Goal: Download file/media

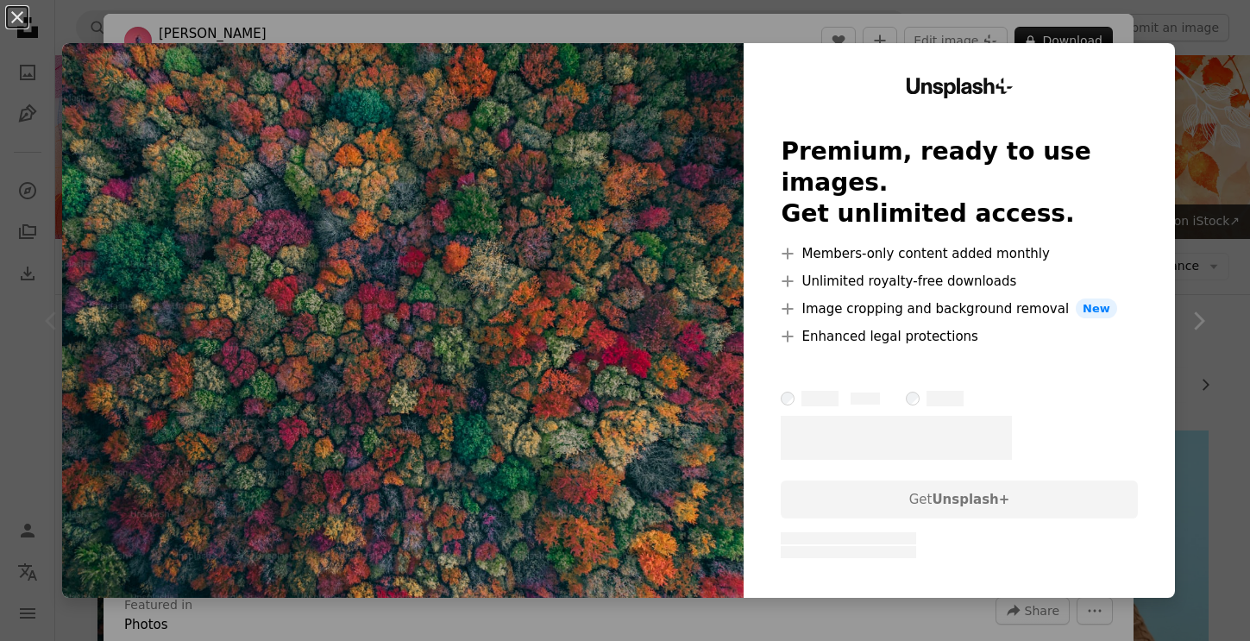
scroll to position [273, 0]
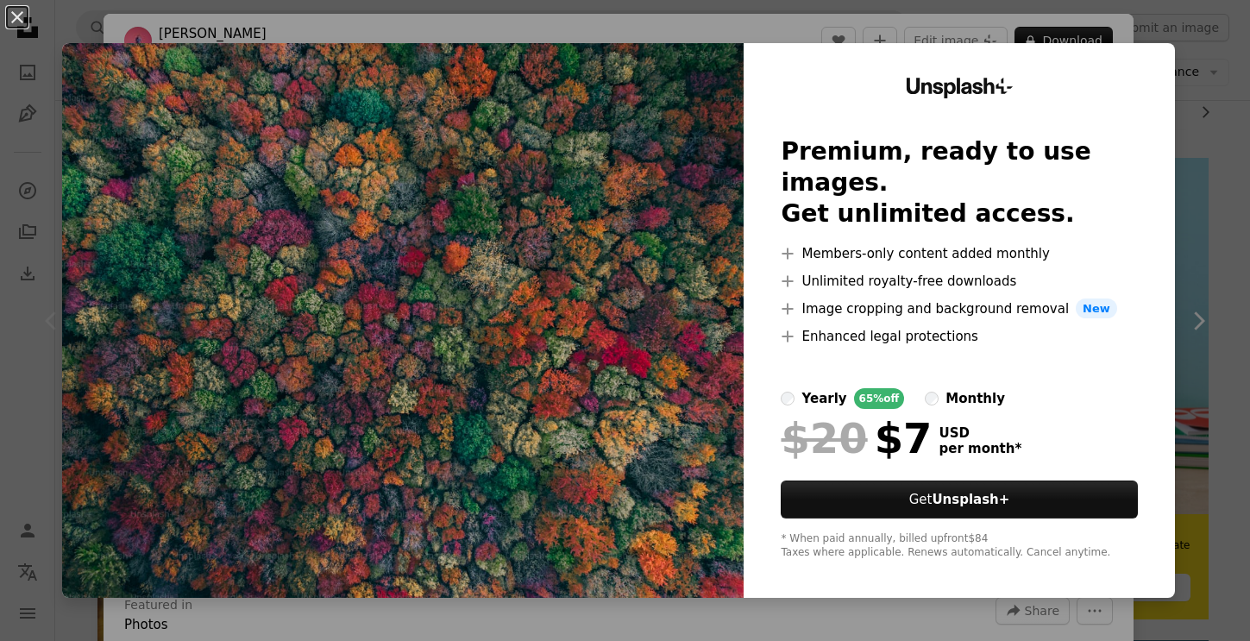
click at [1236, 135] on div "An X shape Unsplash+ Premium, ready to use images. Get unlimited access. A plus…" at bounding box center [625, 320] width 1250 height 641
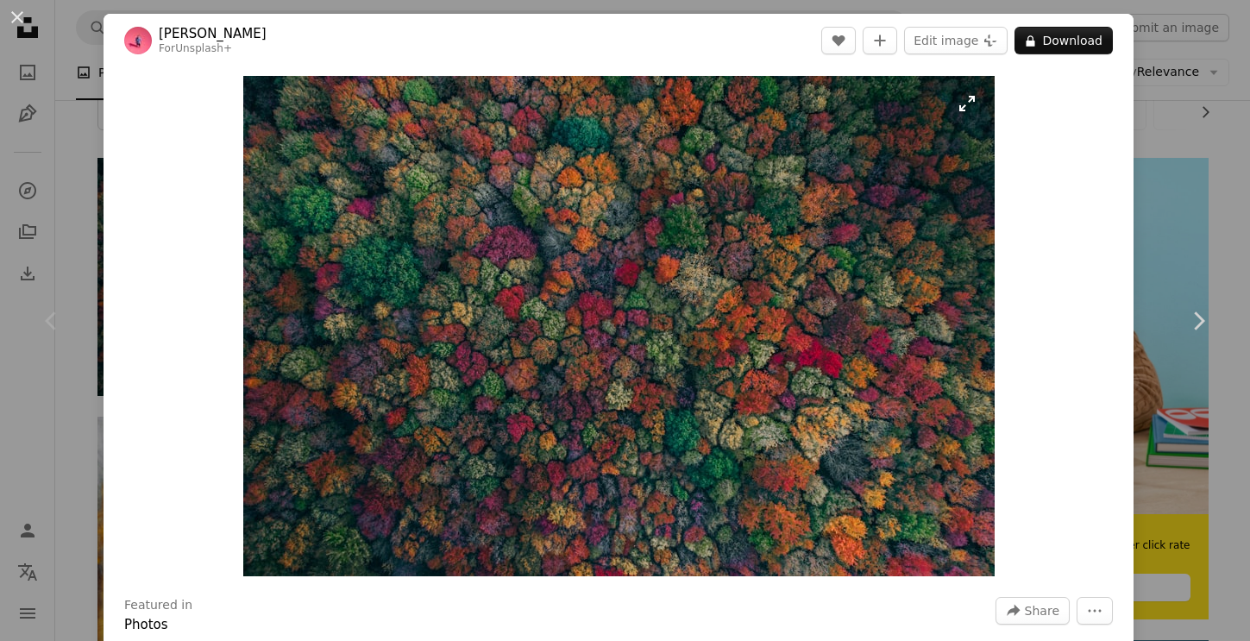
click at [759, 367] on img "Zoom in on this image" at bounding box center [618, 326] width 751 height 500
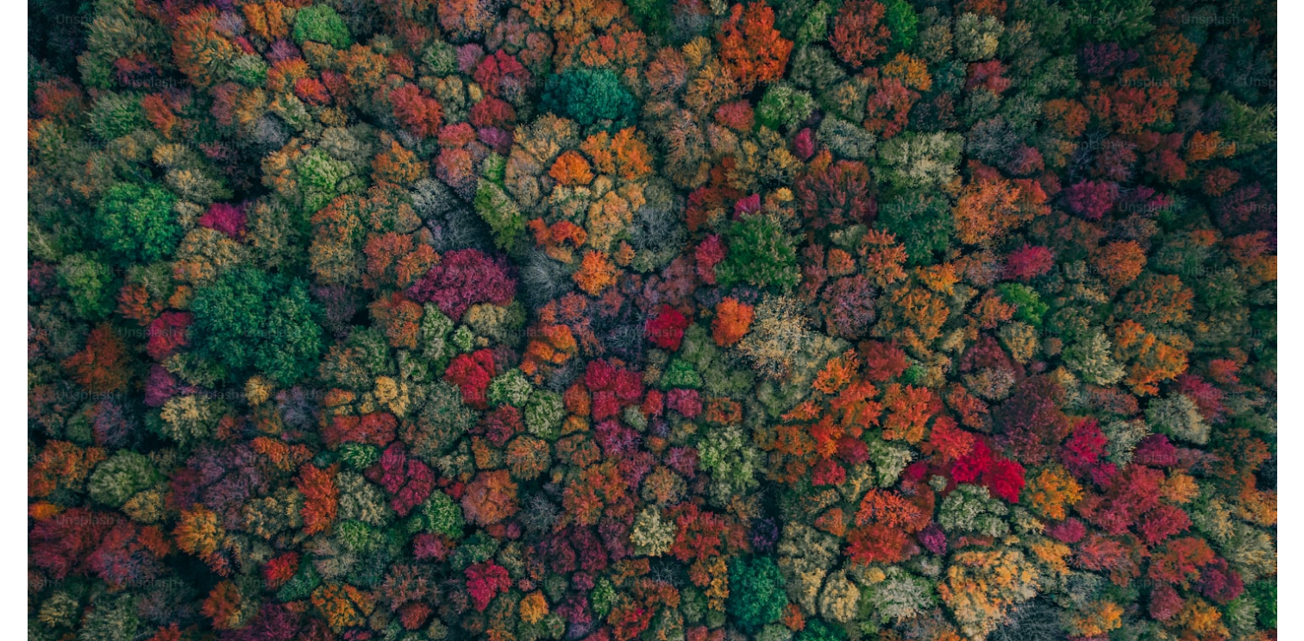
scroll to position [96, 0]
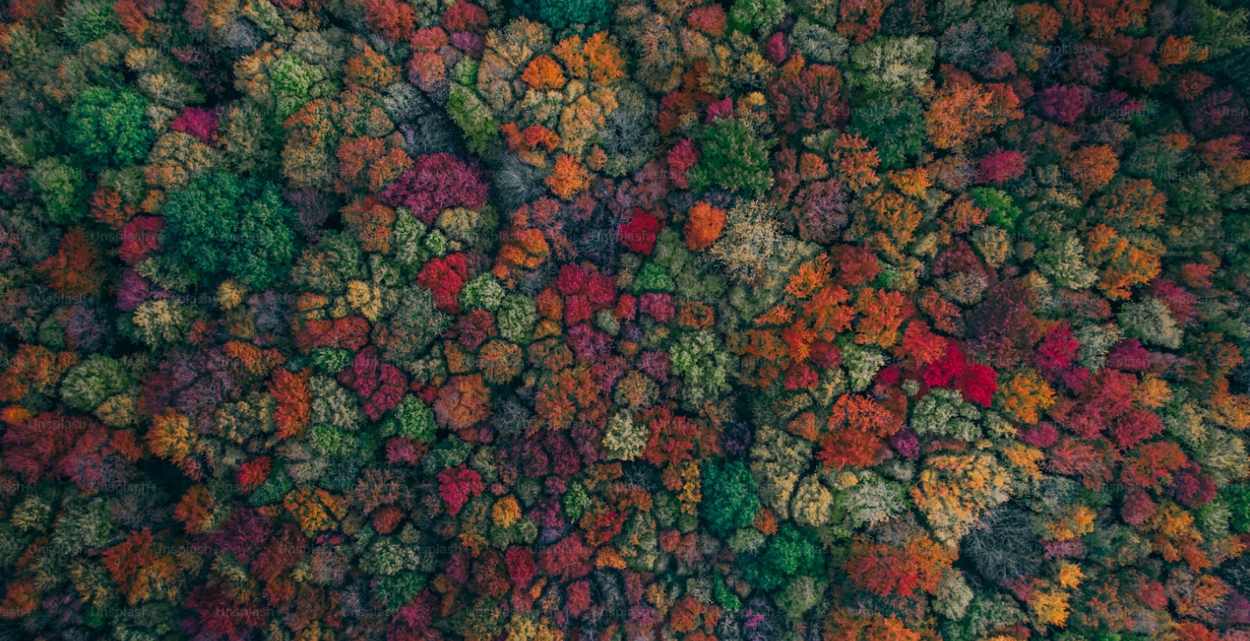
click at [759, 367] on img "Zoom out on this image" at bounding box center [624, 320] width 1251 height 834
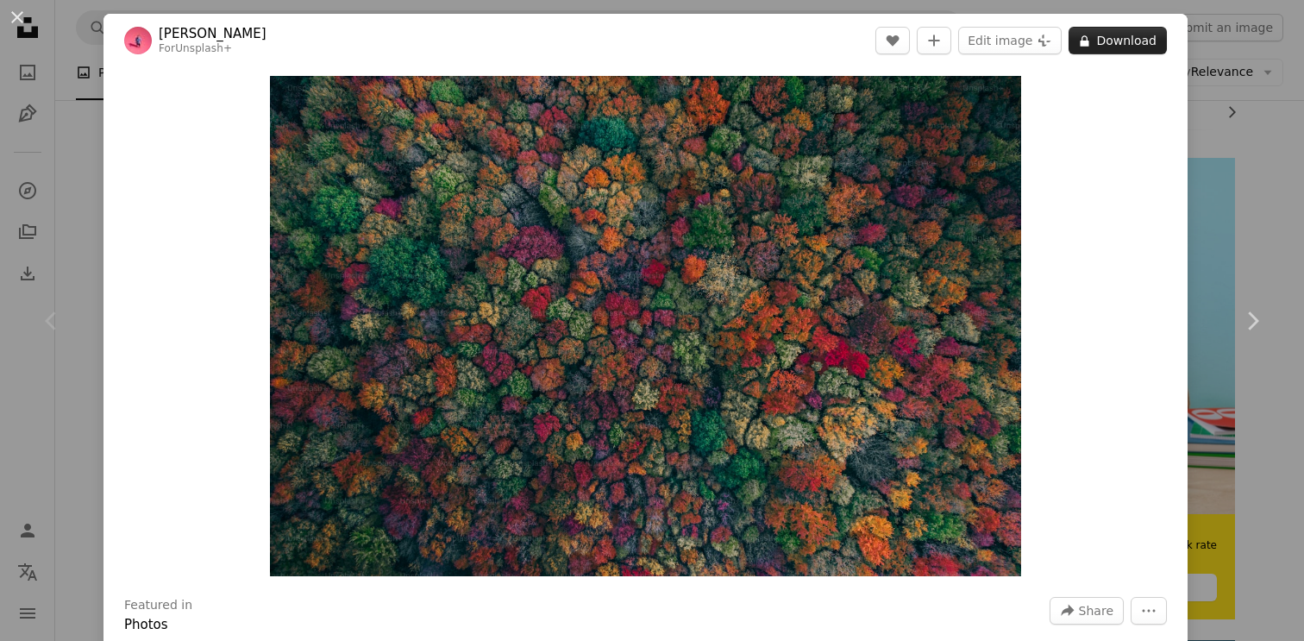
click at [1131, 46] on button "A lock Download" at bounding box center [1118, 41] width 98 height 28
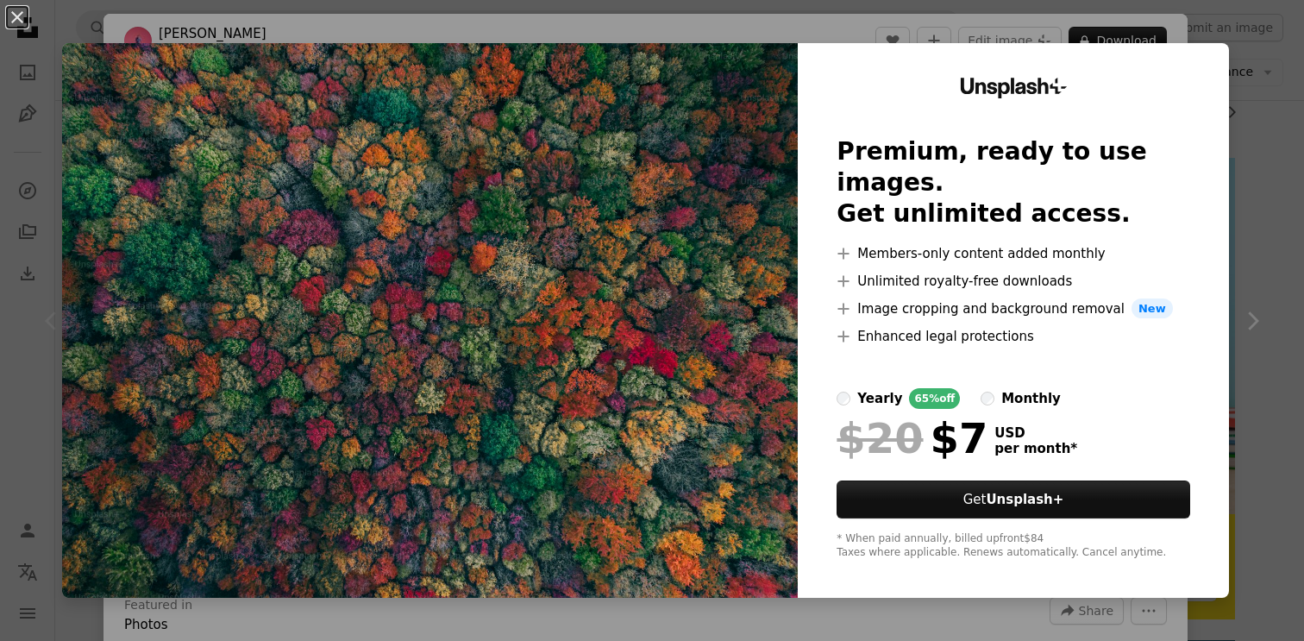
click at [1249, 218] on div "An X shape Unsplash+ Premium, ready to use images. Get unlimited access. A plus…" at bounding box center [652, 320] width 1304 height 641
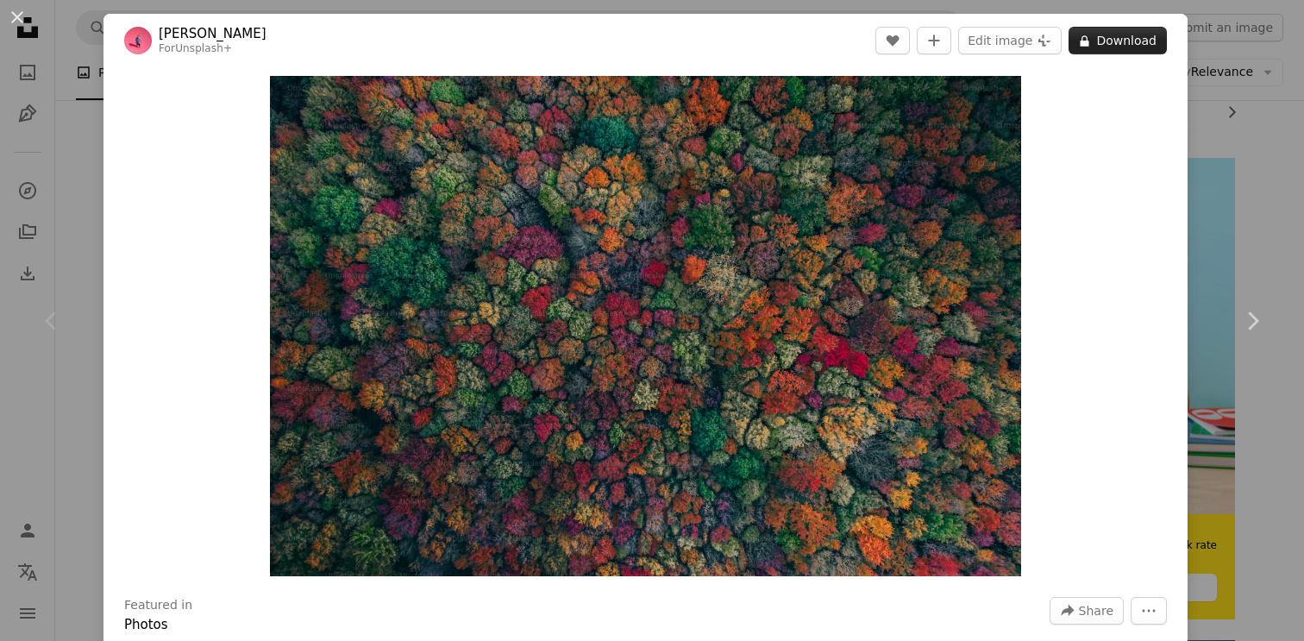
click at [1161, 42] on button "A lock Download" at bounding box center [1118, 41] width 98 height 28
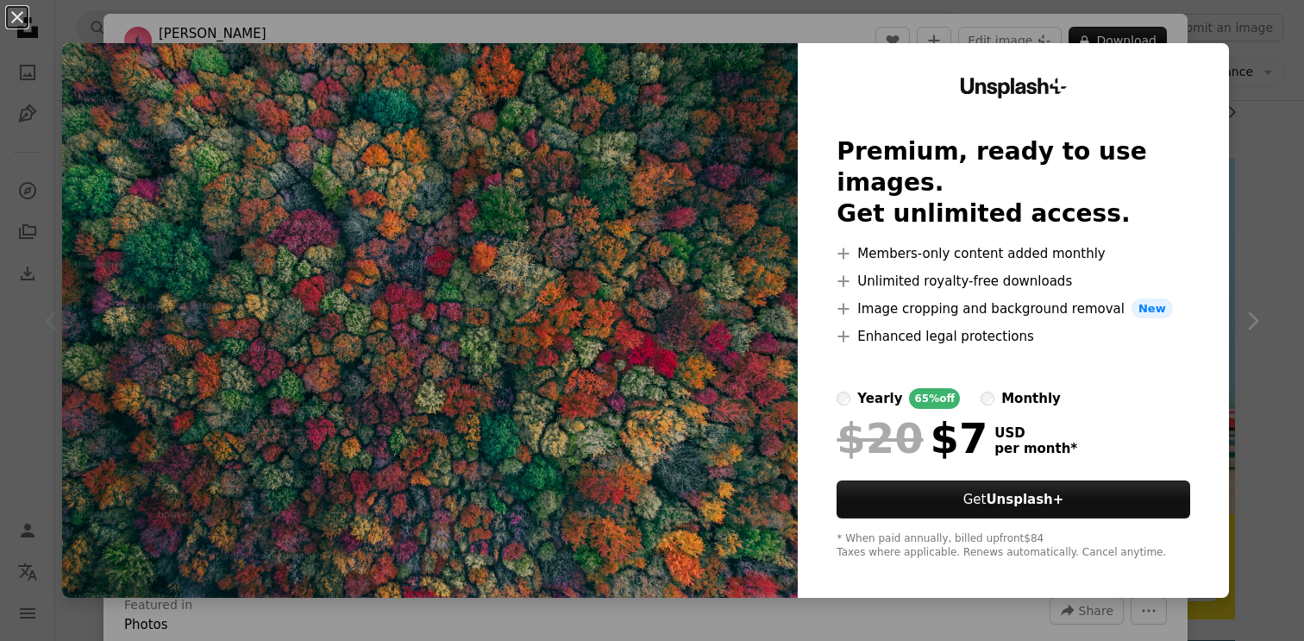
click at [1249, 97] on div "An X shape Unsplash+ Premium, ready to use images. Get unlimited access. A plus…" at bounding box center [652, 320] width 1304 height 641
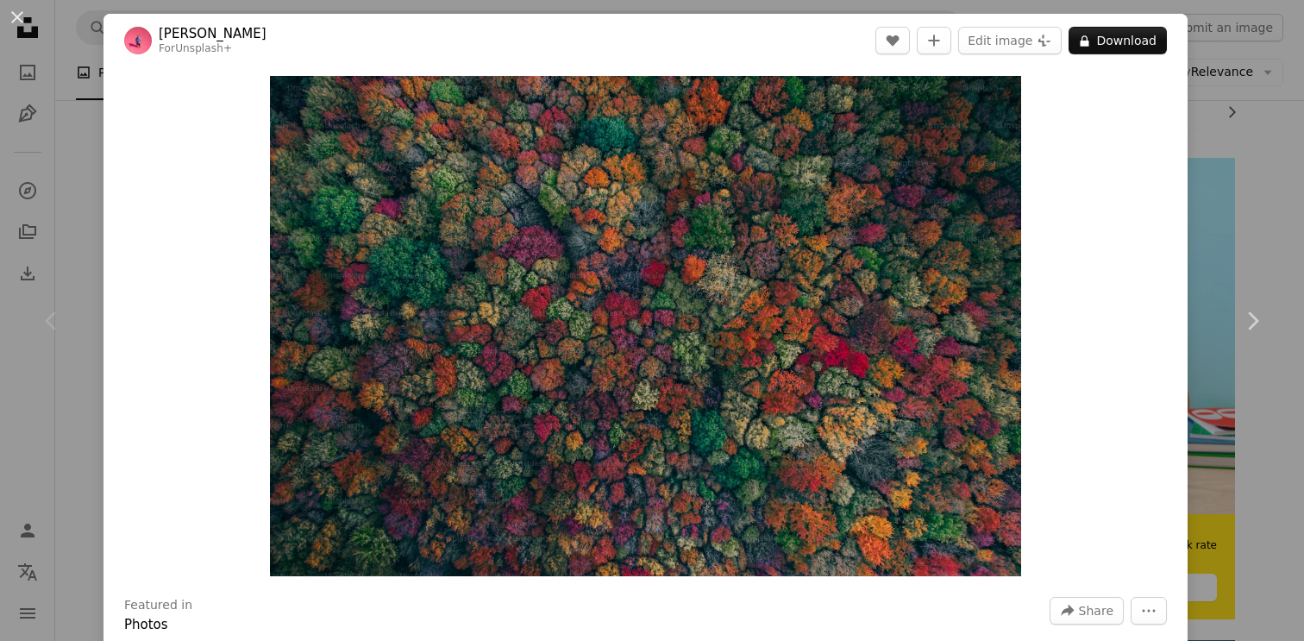
click at [1249, 142] on div "An X shape Chevron left Chevron right [PERSON_NAME] For Unsplash+ A heart A plu…" at bounding box center [652, 320] width 1304 height 641
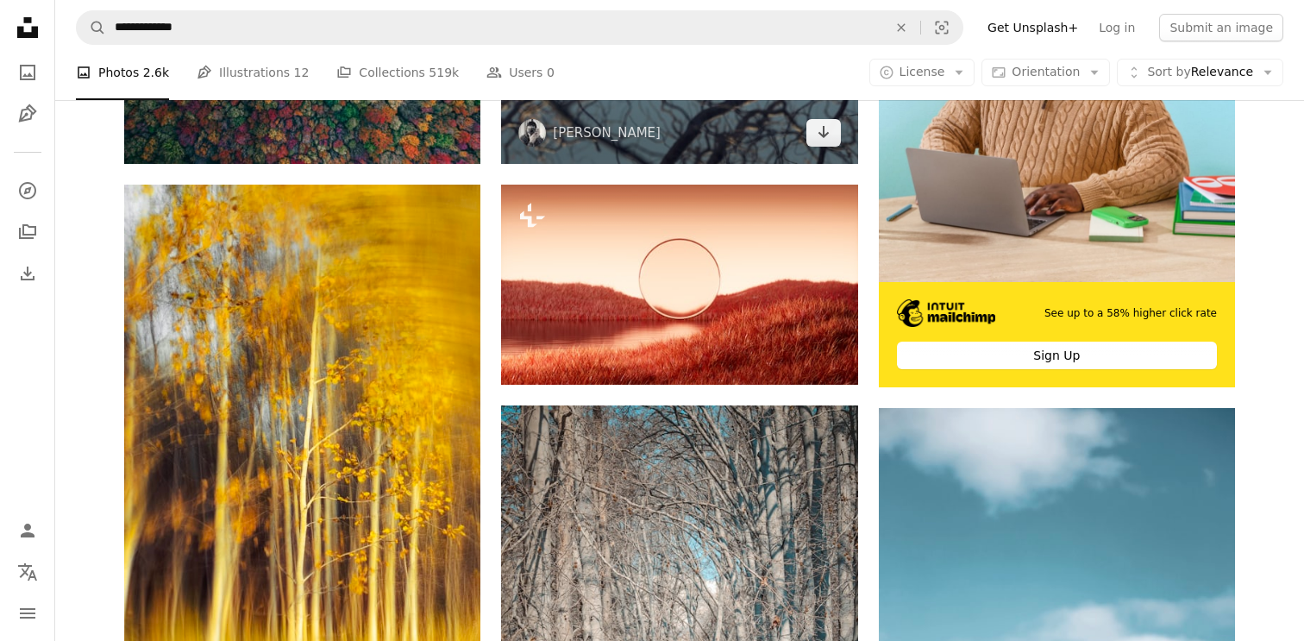
scroll to position [521, 0]
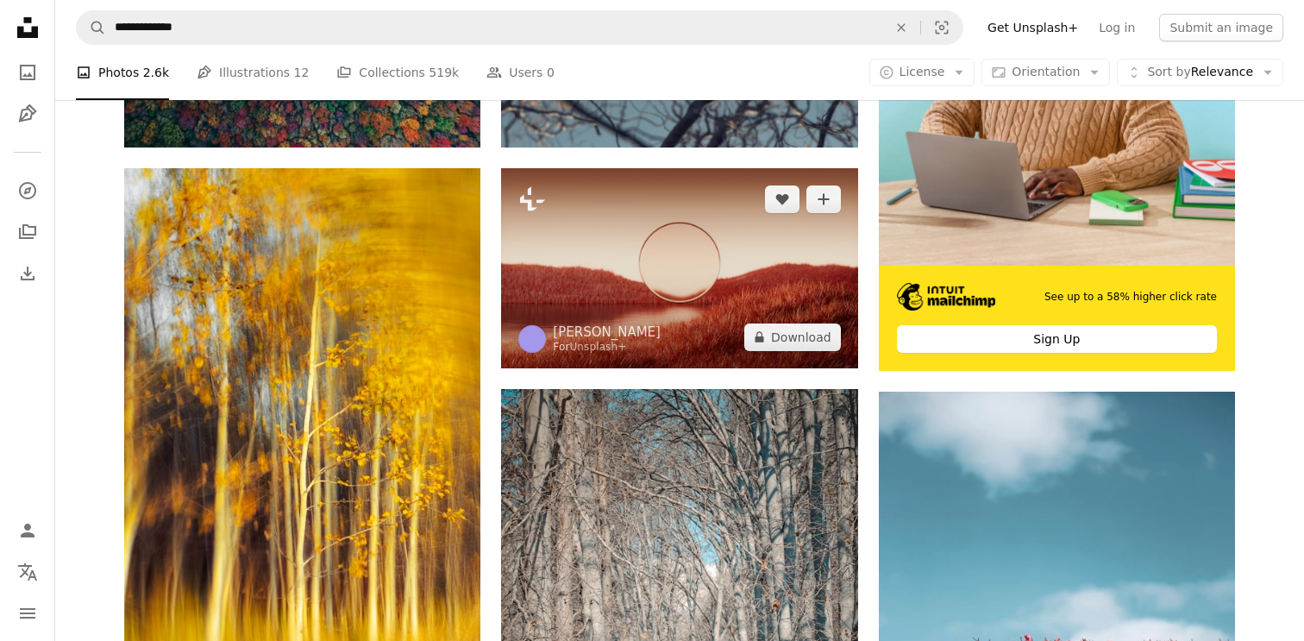
click at [680, 281] on img at bounding box center [679, 268] width 356 height 200
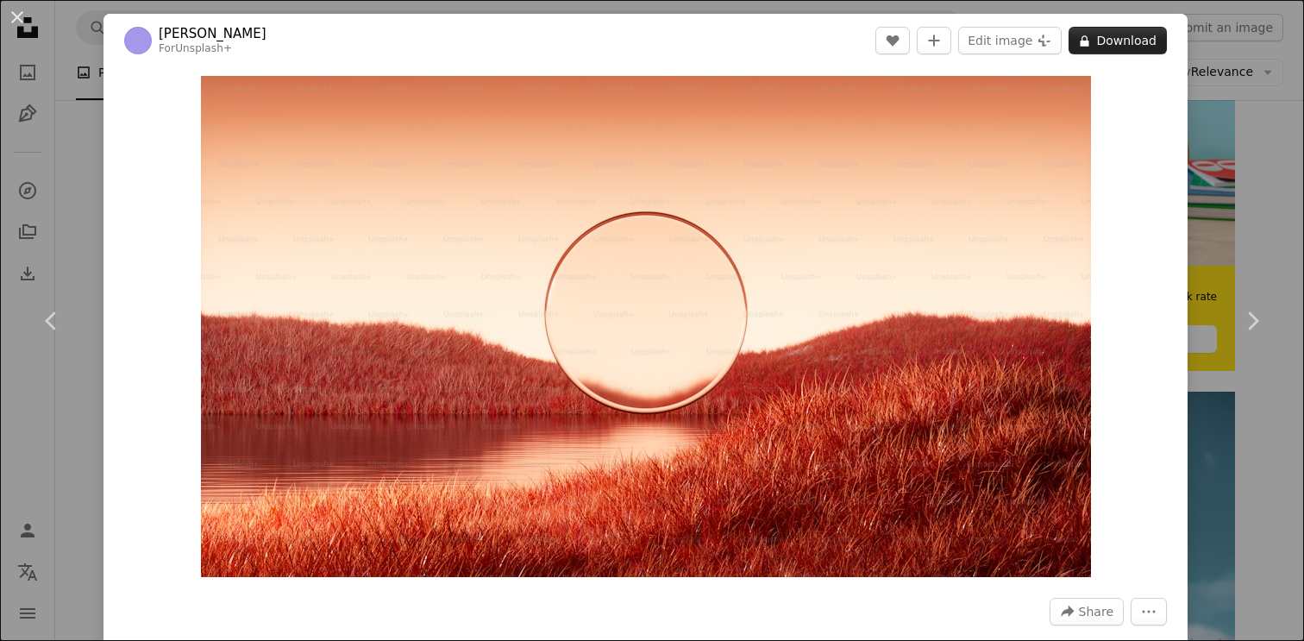
click at [1125, 44] on button "A lock Download" at bounding box center [1118, 41] width 98 height 28
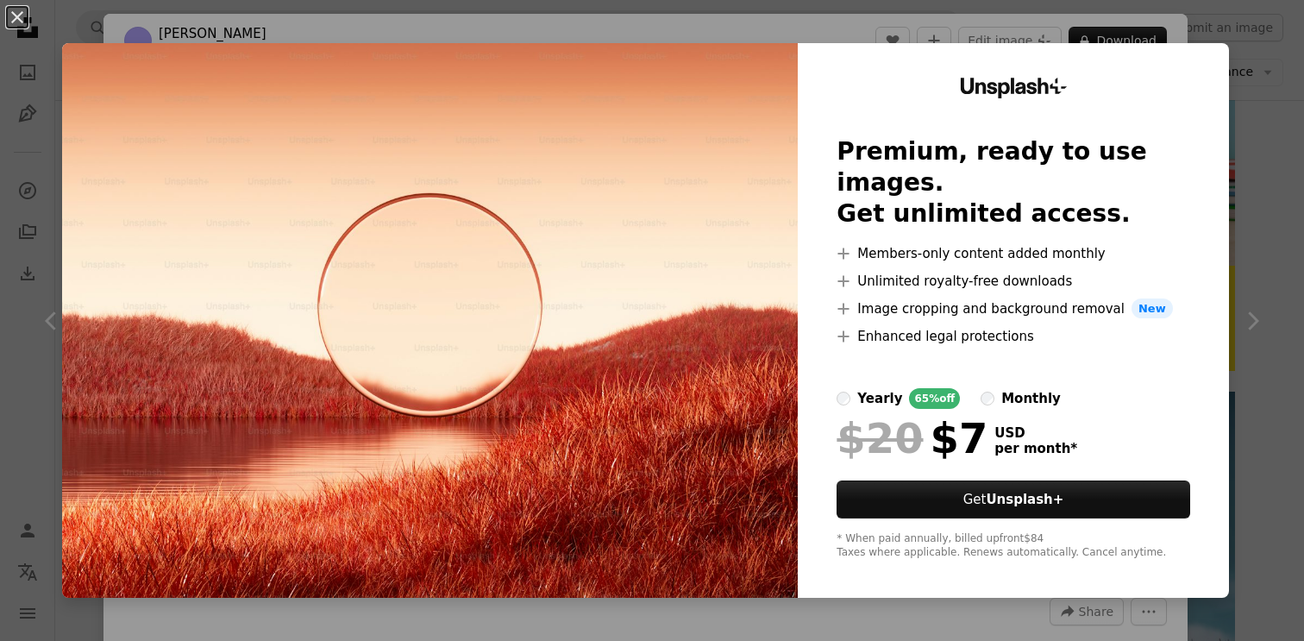
click at [1249, 97] on div "An X shape Unsplash+ Premium, ready to use images. Get unlimited access. A plus…" at bounding box center [652, 320] width 1304 height 641
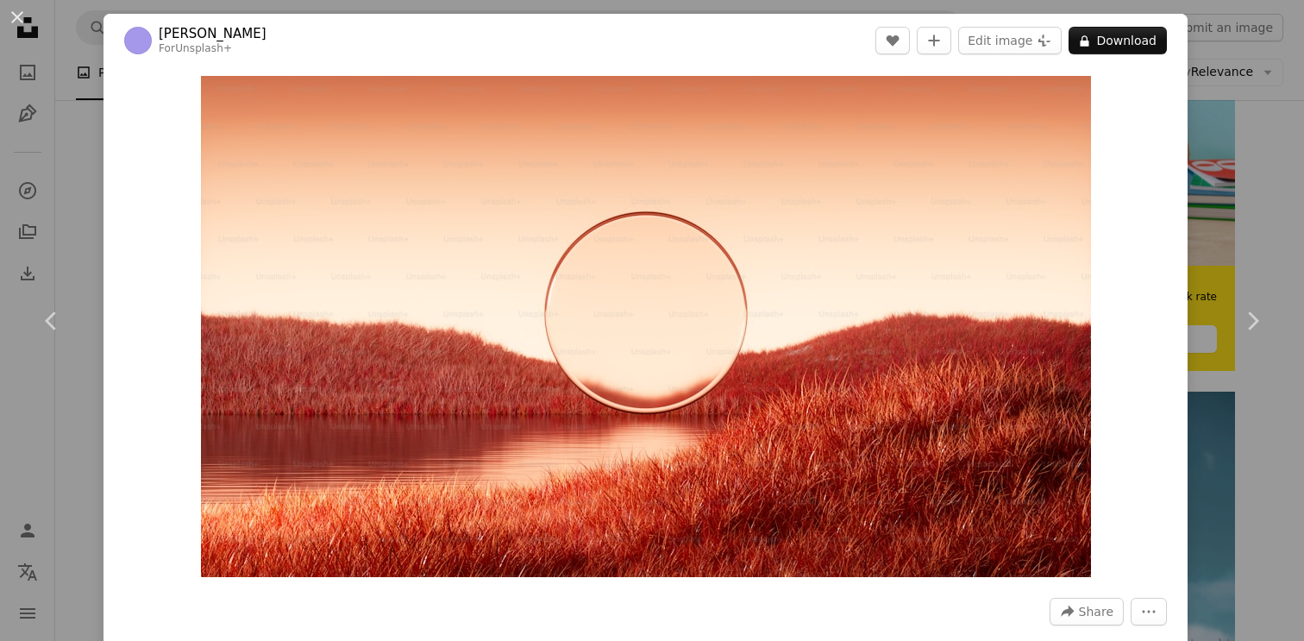
click at [1223, 215] on div "An X shape Chevron left Chevron right [PERSON_NAME] For Unsplash+ A heart A plu…" at bounding box center [652, 320] width 1304 height 641
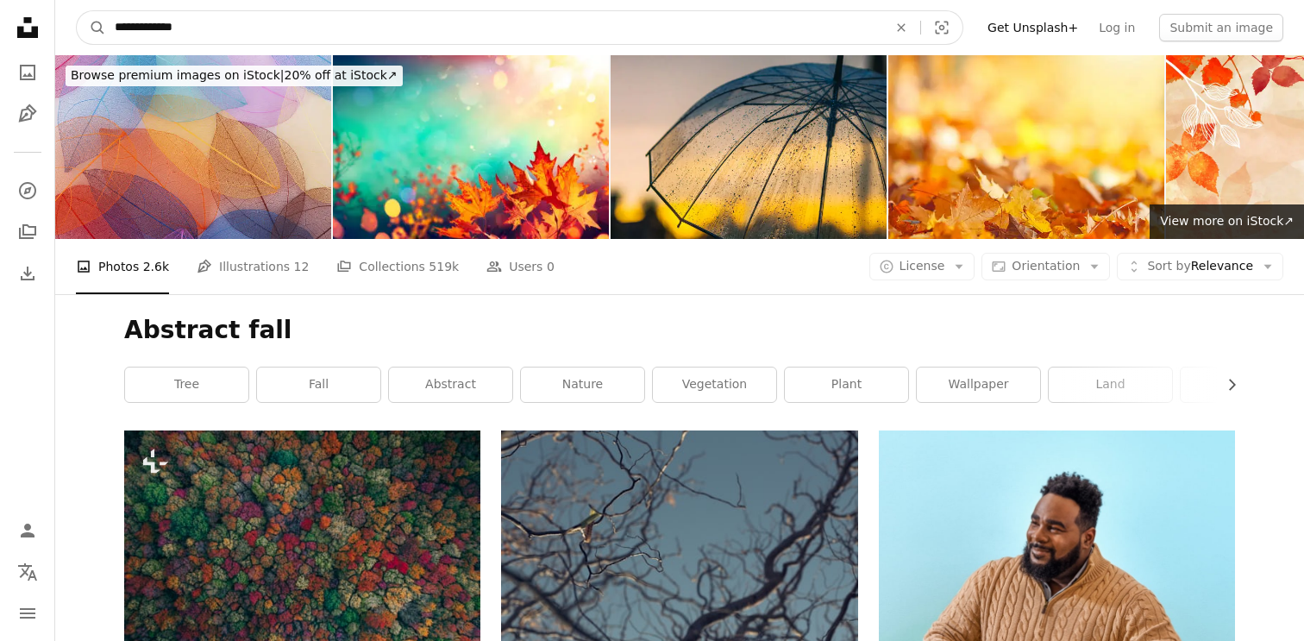
drag, startPoint x: 166, startPoint y: 34, endPoint x: 38, endPoint y: 25, distance: 127.9
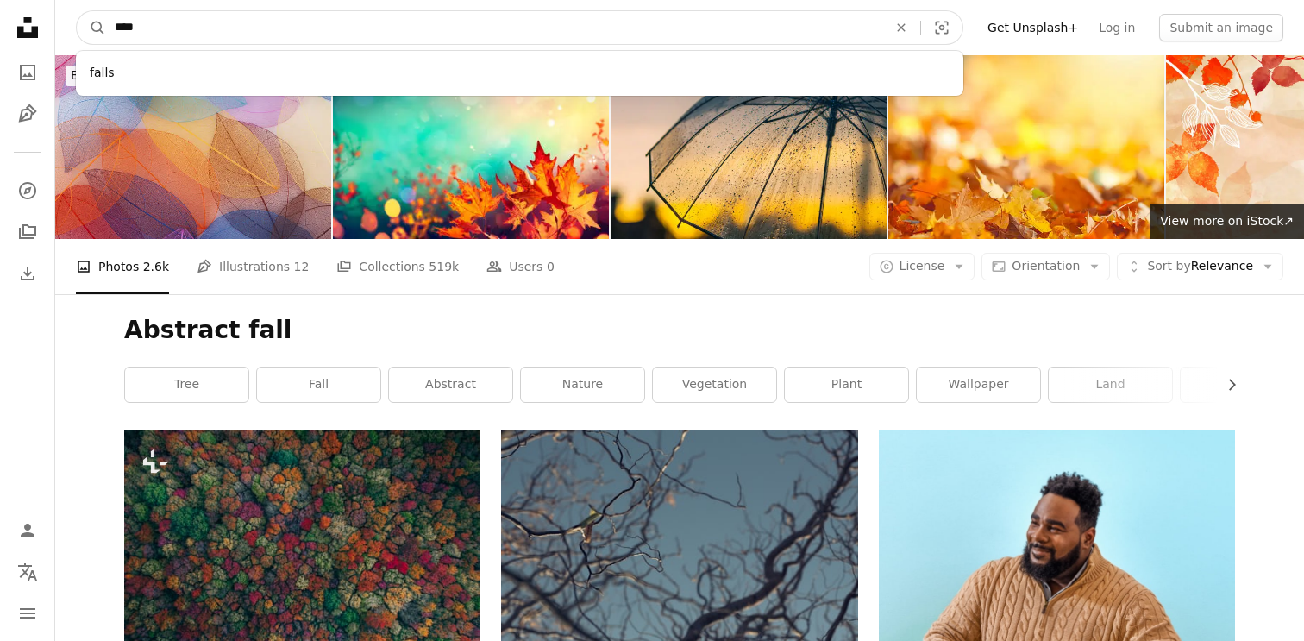
click at [171, 34] on input "****" at bounding box center [494, 27] width 776 height 33
type input "**********"
click button "A magnifying glass" at bounding box center [91, 27] width 29 height 33
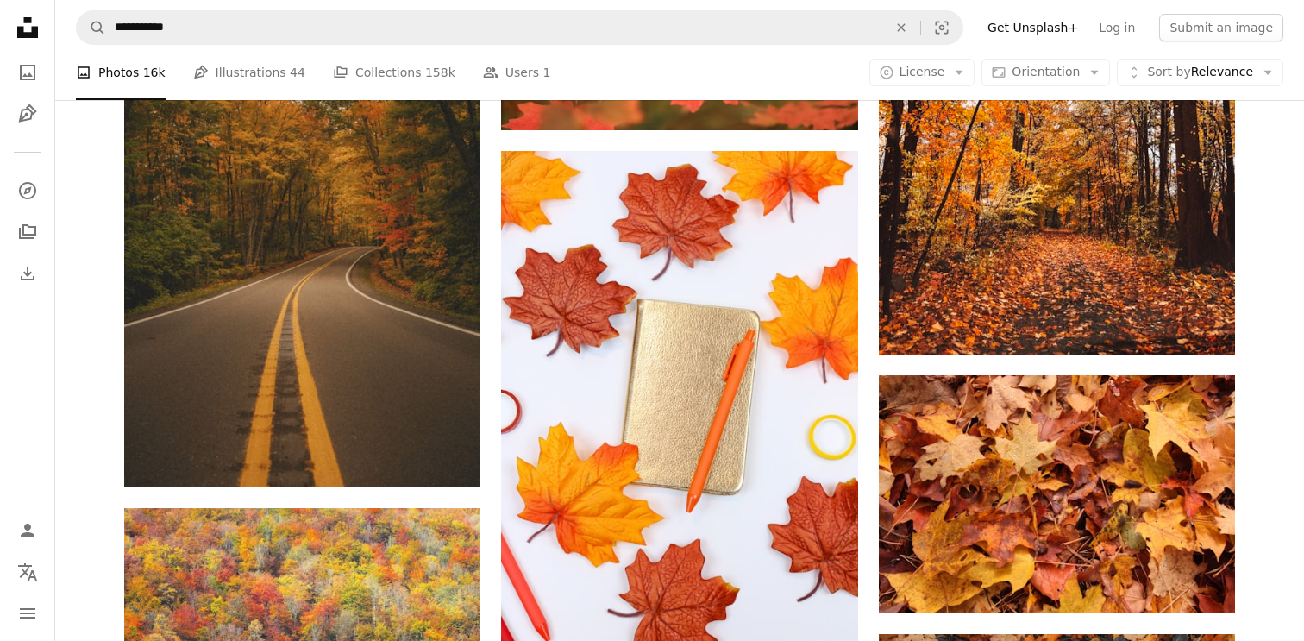
scroll to position [1033, 0]
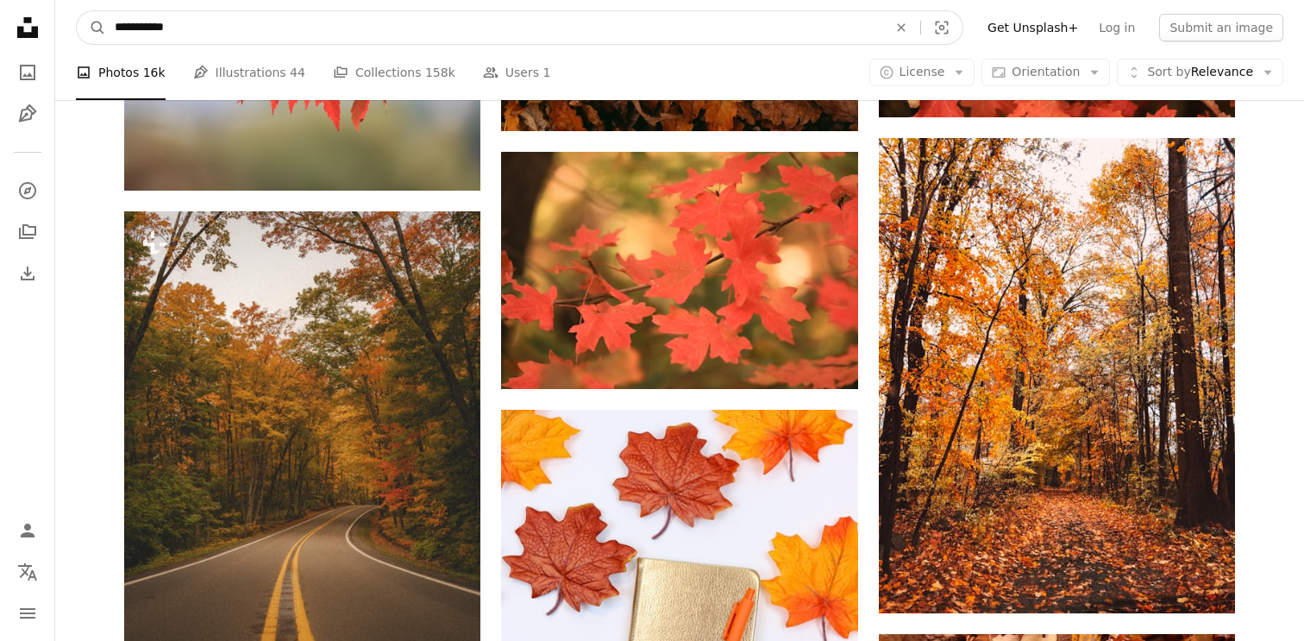
click at [296, 38] on input "**********" at bounding box center [494, 27] width 776 height 33
type input "**********"
click button "A magnifying glass" at bounding box center [91, 27] width 29 height 33
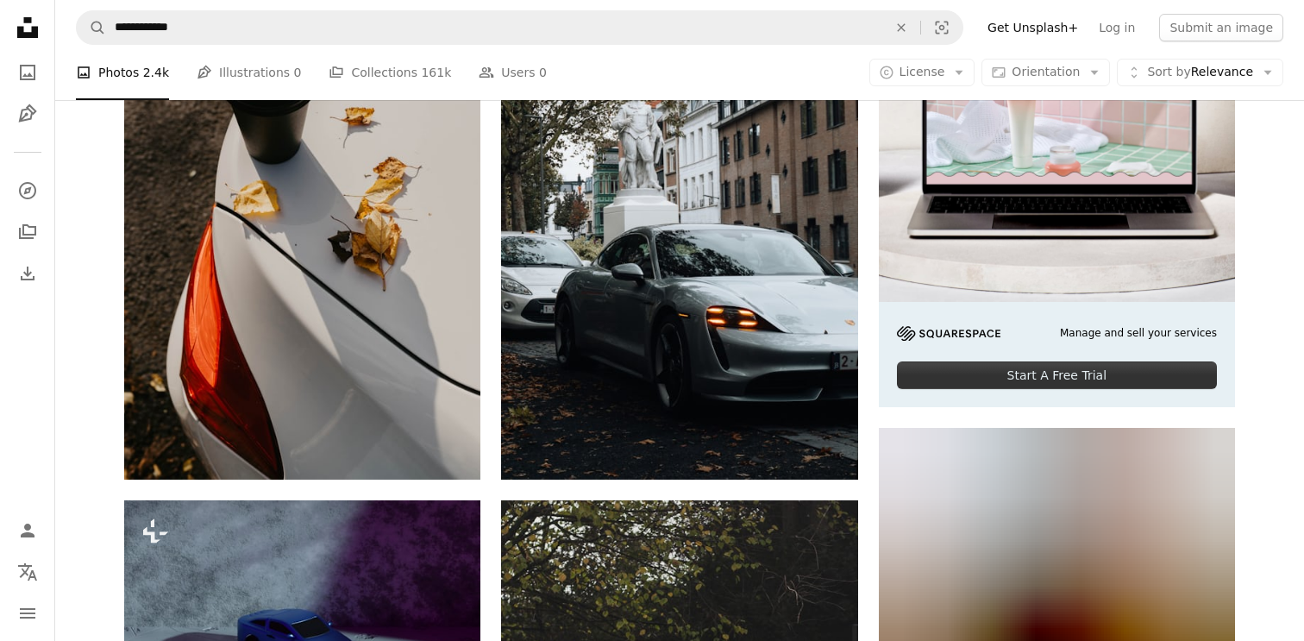
scroll to position [138, 0]
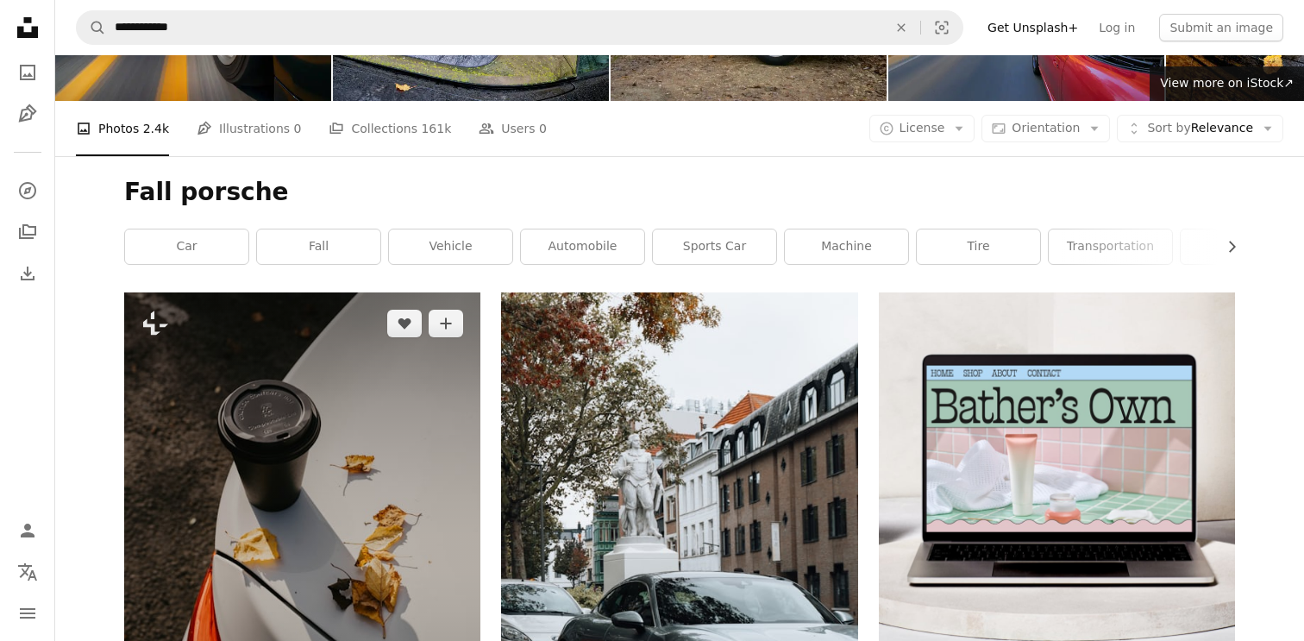
click at [342, 486] on img at bounding box center [302, 559] width 356 height 535
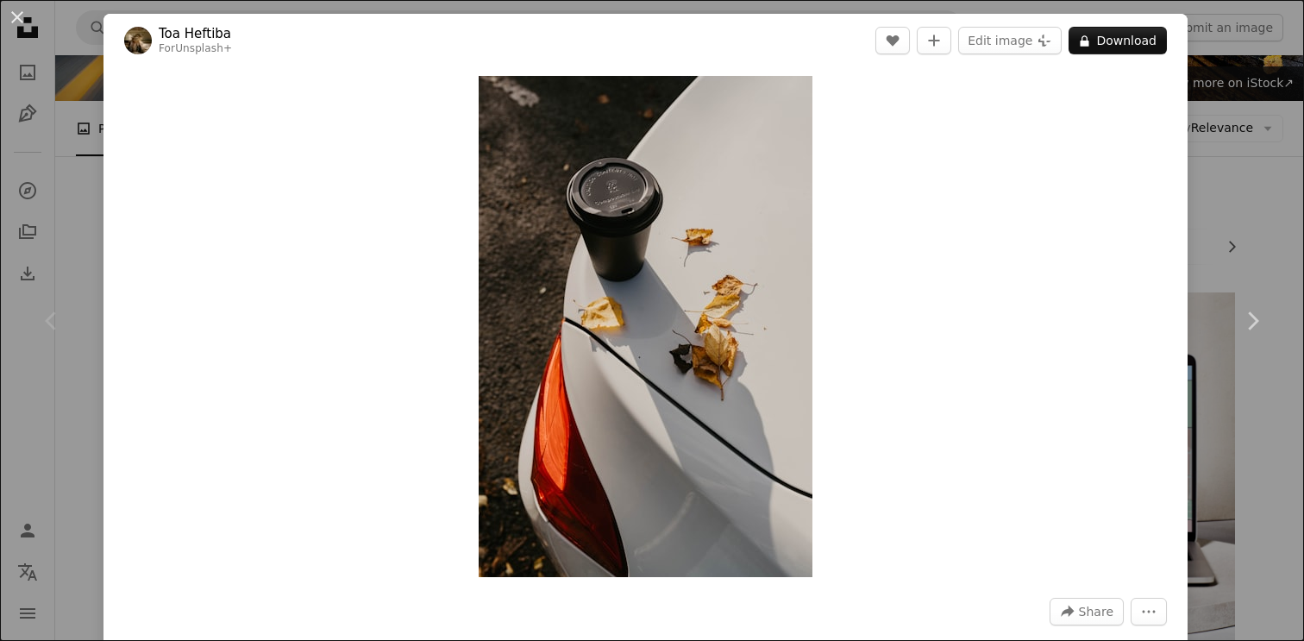
click at [1249, 412] on div "An X shape Chevron left Chevron right Toa Heftiba For Unsplash+ A heart A plus …" at bounding box center [652, 320] width 1304 height 641
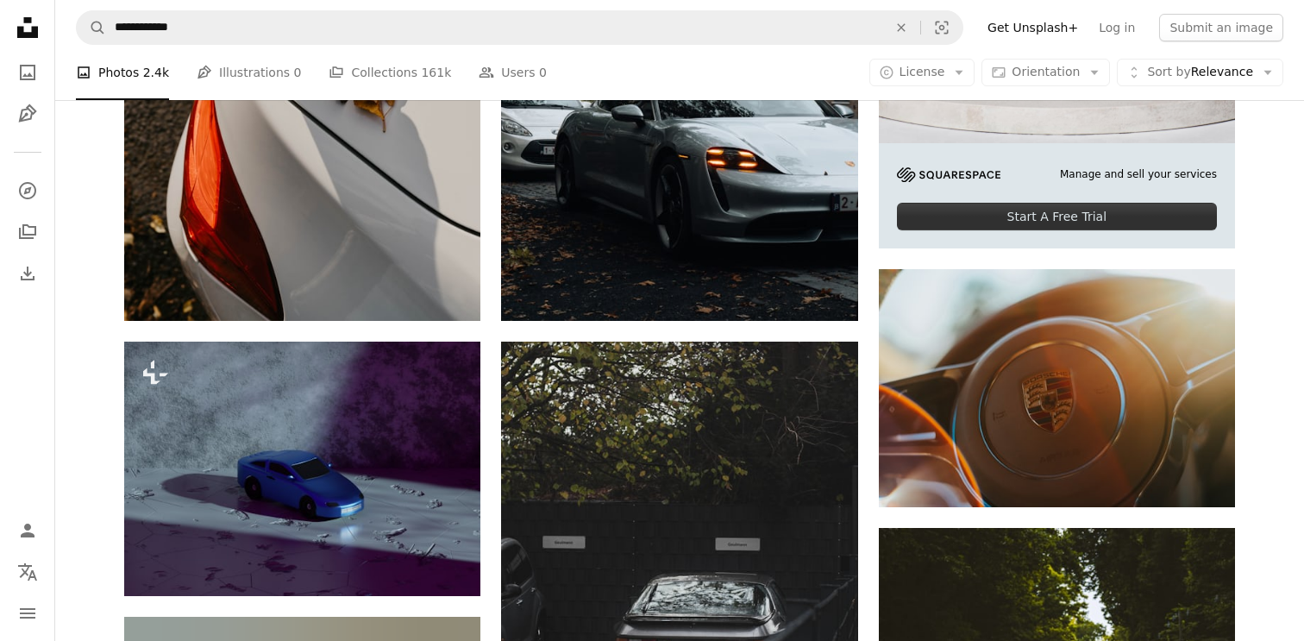
scroll to position [660, 0]
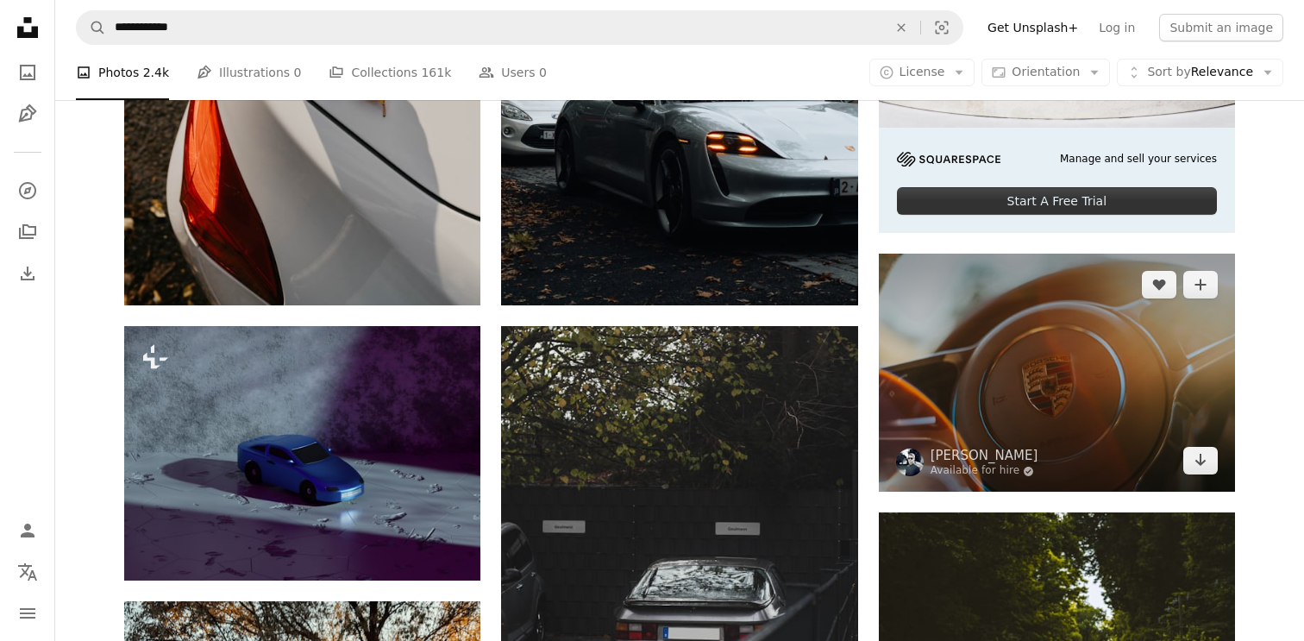
click at [1150, 404] on img at bounding box center [1057, 373] width 356 height 238
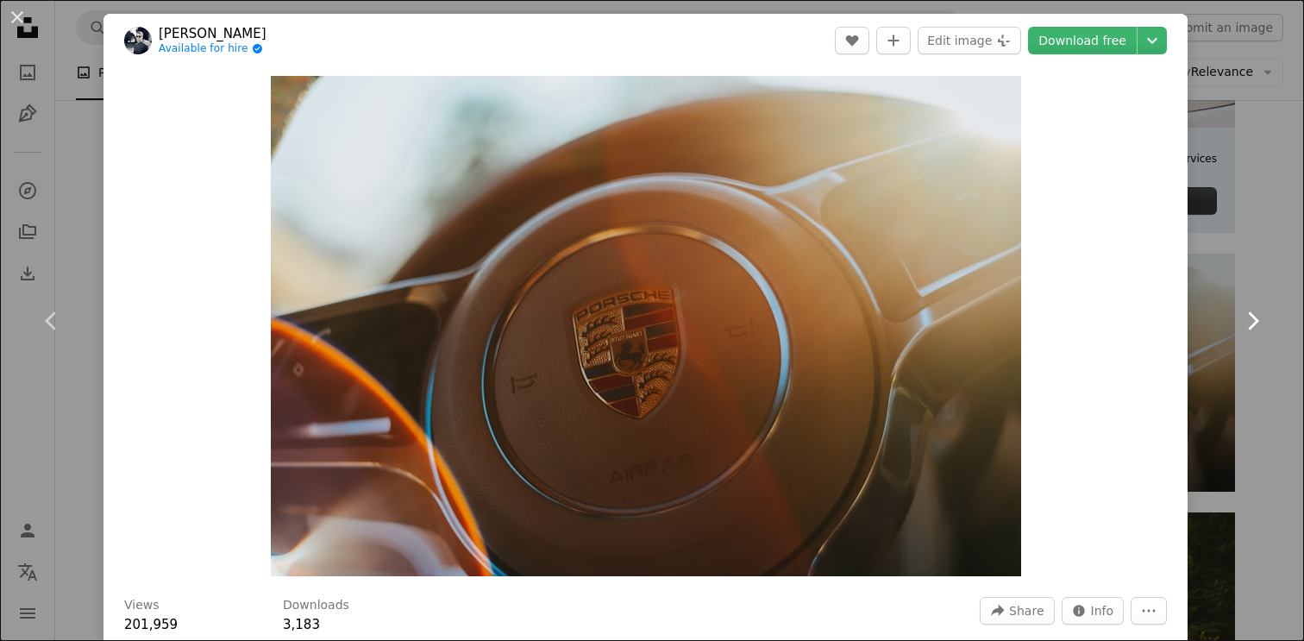
click at [1249, 392] on link "Chevron right" at bounding box center [1251, 321] width 103 height 166
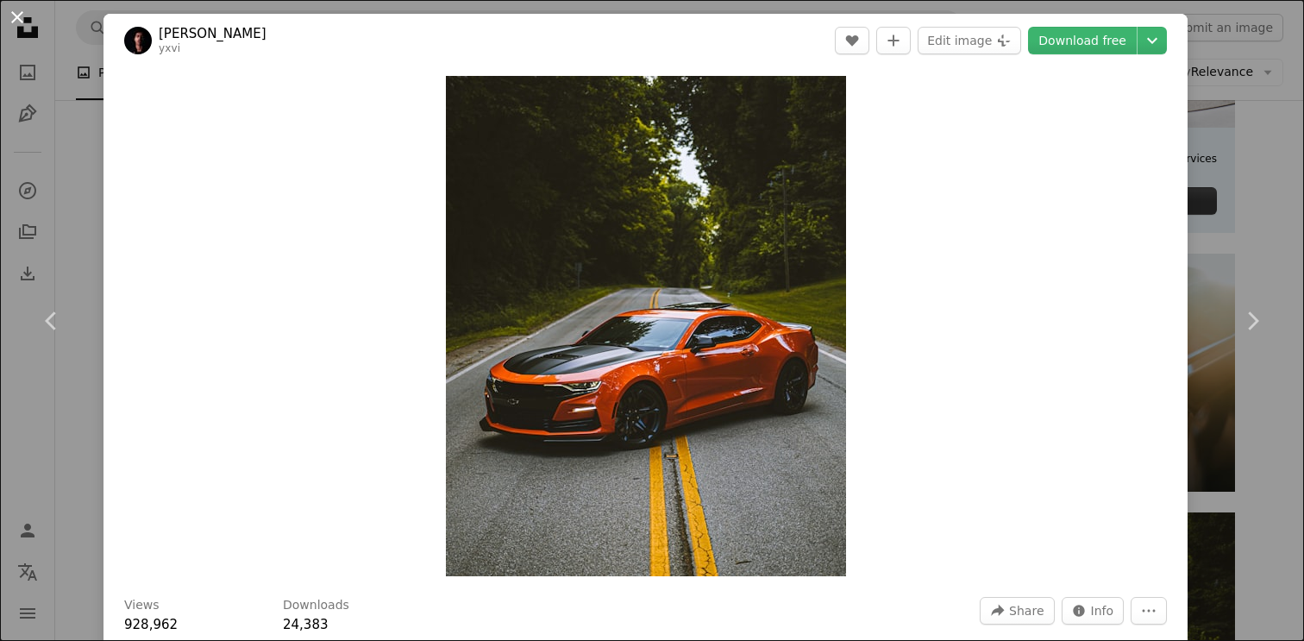
click at [16, 22] on button "An X shape" at bounding box center [17, 17] width 21 height 21
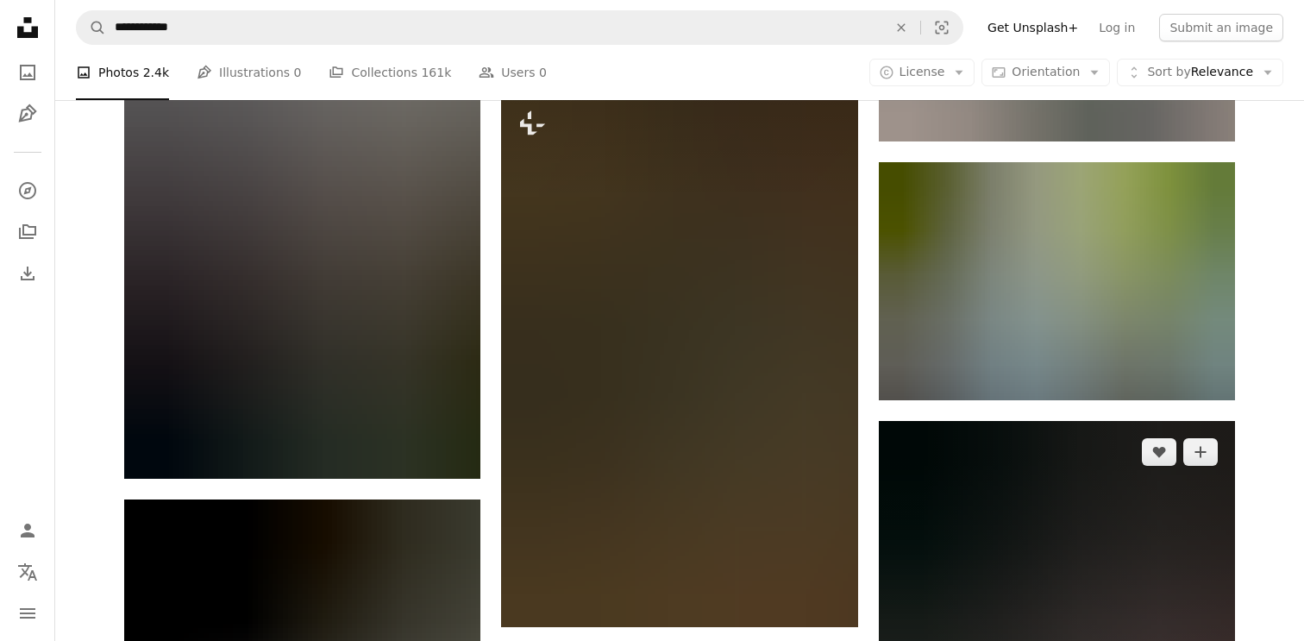
scroll to position [1918, 0]
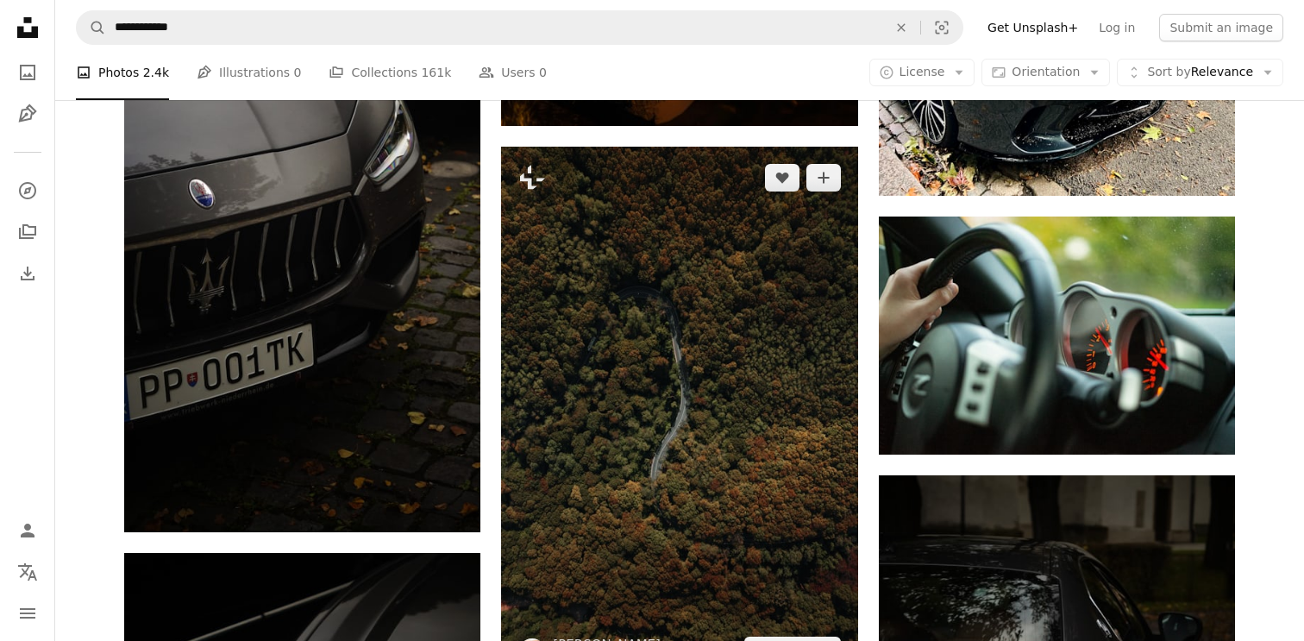
click at [787, 367] on img at bounding box center [679, 414] width 356 height 535
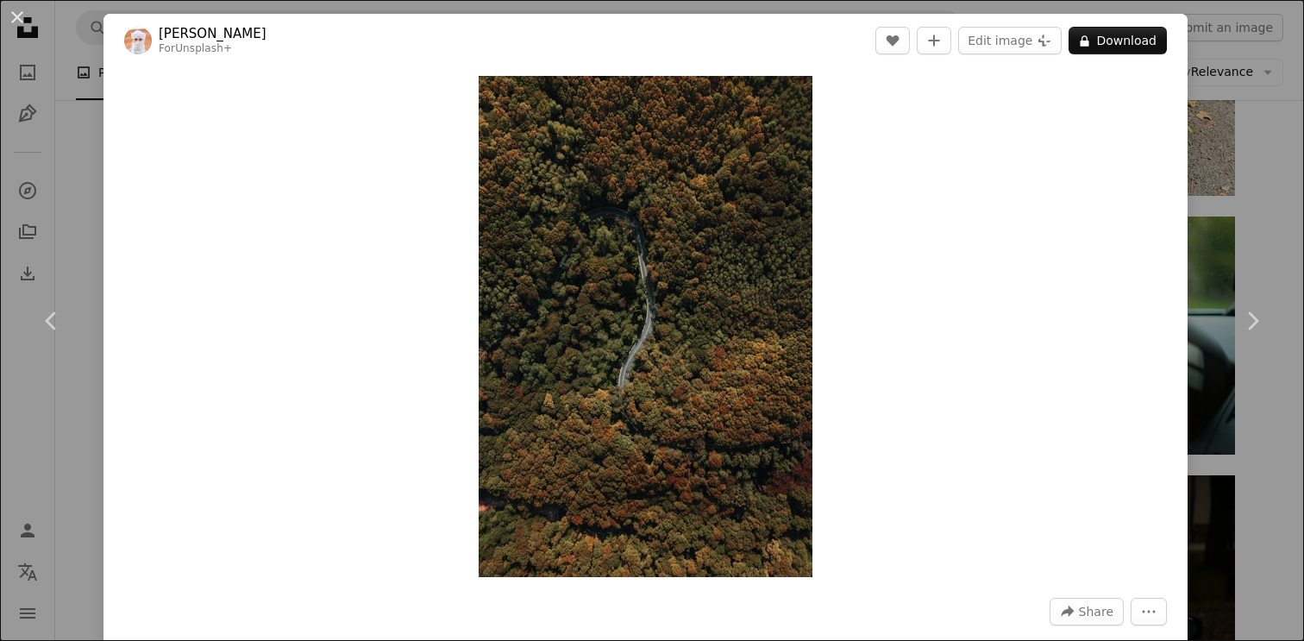
click at [1249, 158] on div "An X shape Chevron left Chevron right Ahmed For Unsplash+ A heart A plus sign E…" at bounding box center [652, 320] width 1304 height 641
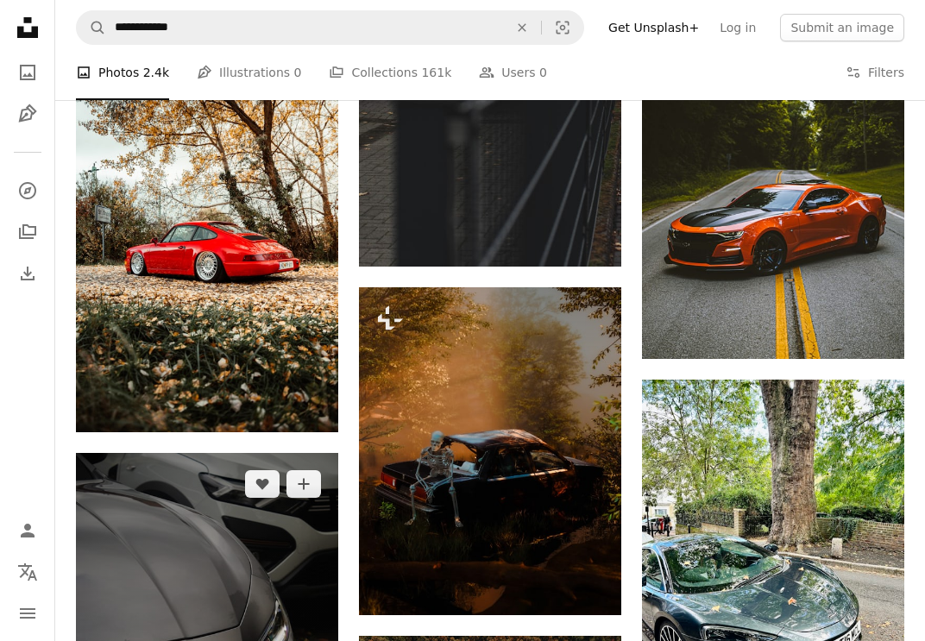
scroll to position [228, 0]
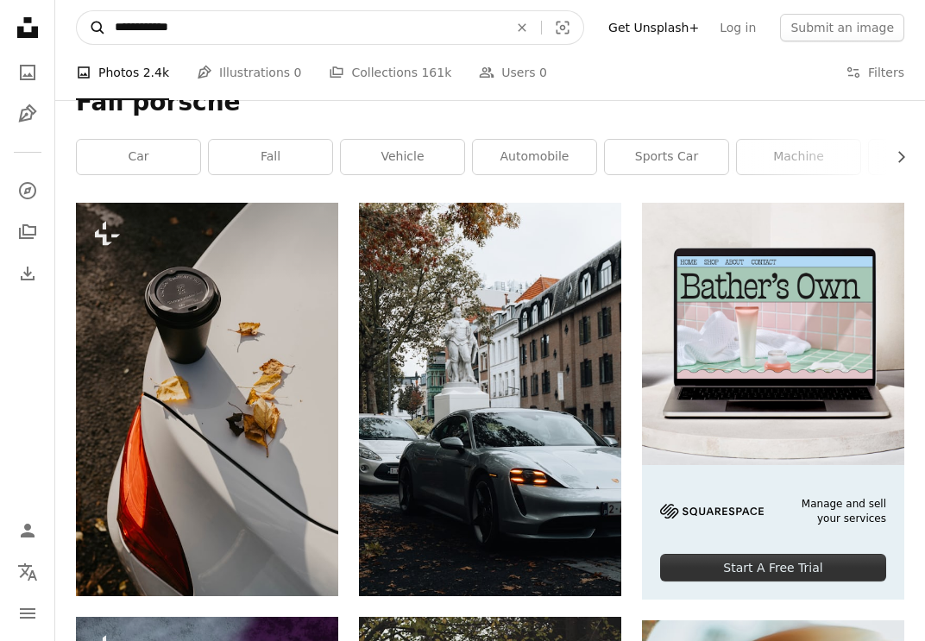
drag, startPoint x: 135, startPoint y: 30, endPoint x: 77, endPoint y: 30, distance: 57.8
click at [78, 30] on form "**********" at bounding box center [330, 27] width 508 height 34
type input "**********"
click button "A magnifying glass" at bounding box center [91, 27] width 29 height 33
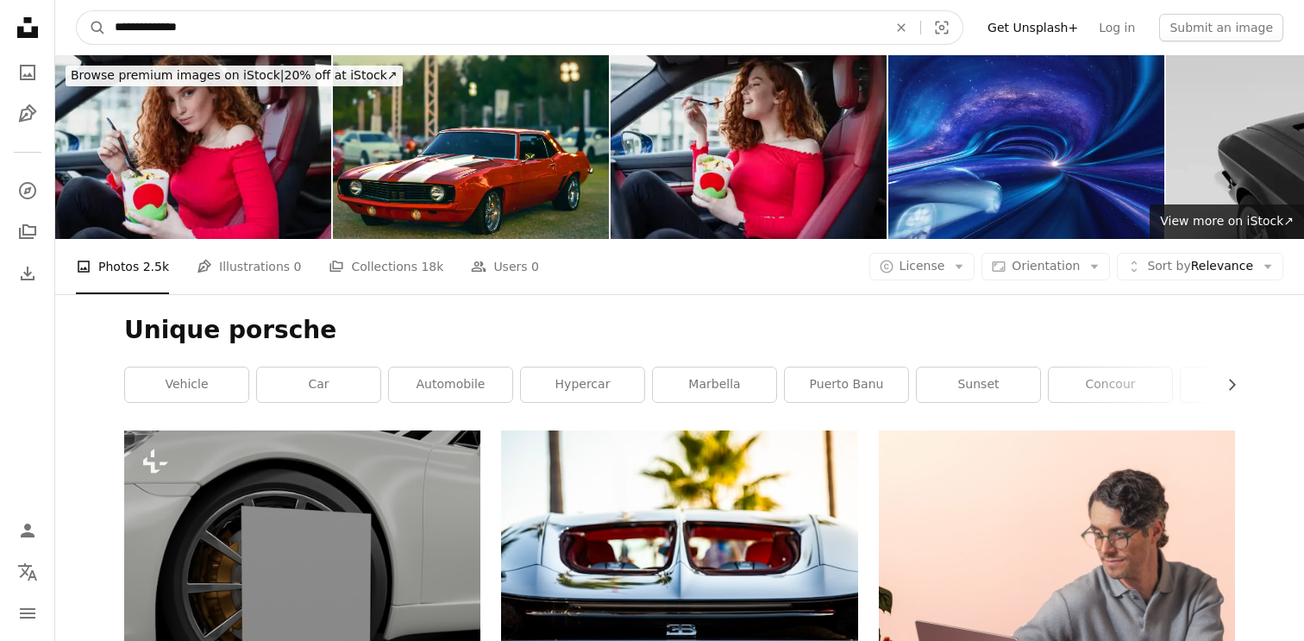
click at [174, 33] on input "**********" at bounding box center [494, 27] width 776 height 33
type input "**********"
click button "A magnifying glass" at bounding box center [91, 27] width 29 height 33
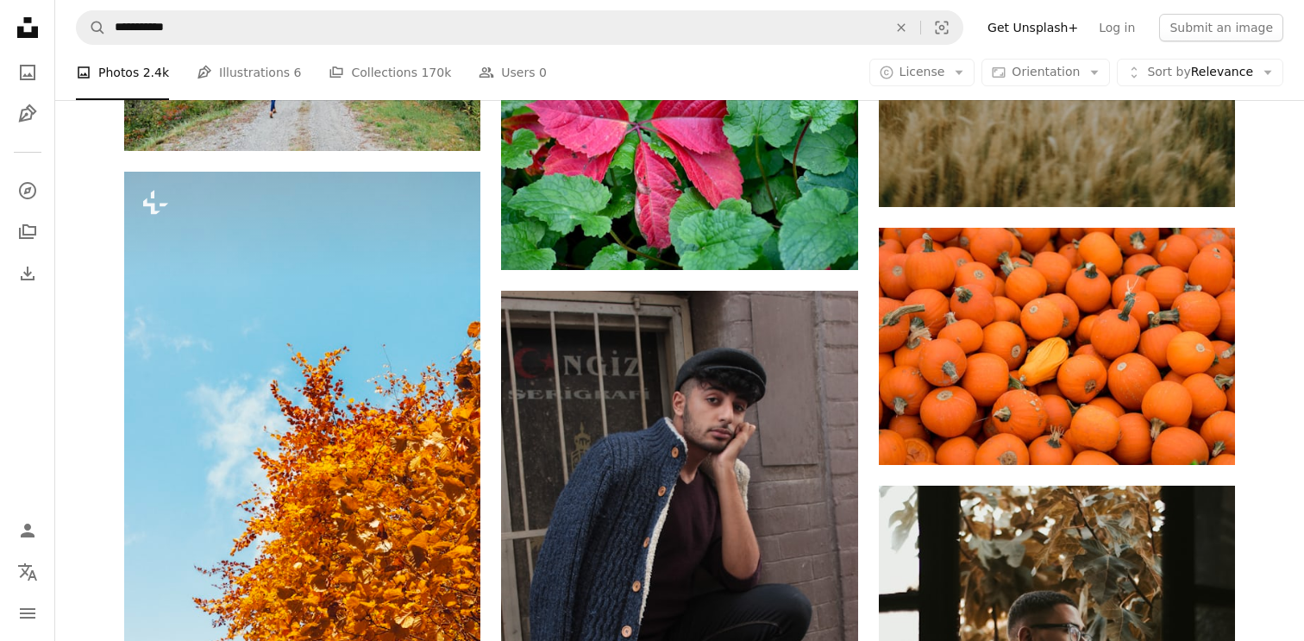
scroll to position [1506, 0]
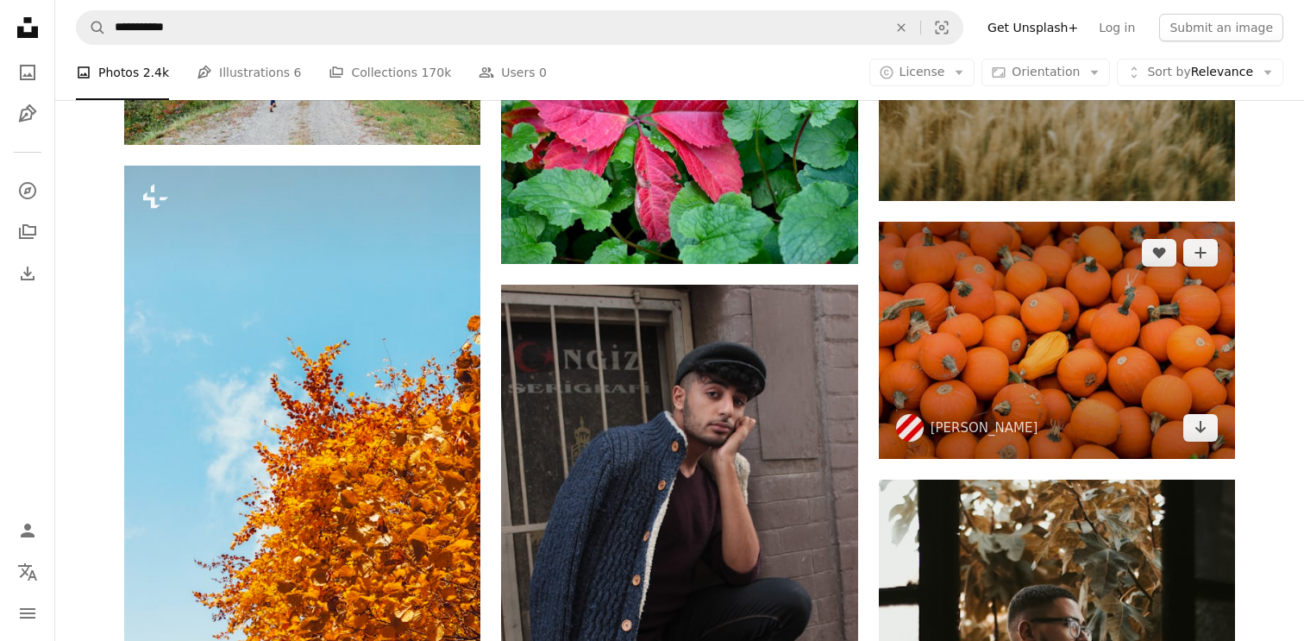
click at [1013, 384] on img at bounding box center [1057, 340] width 356 height 237
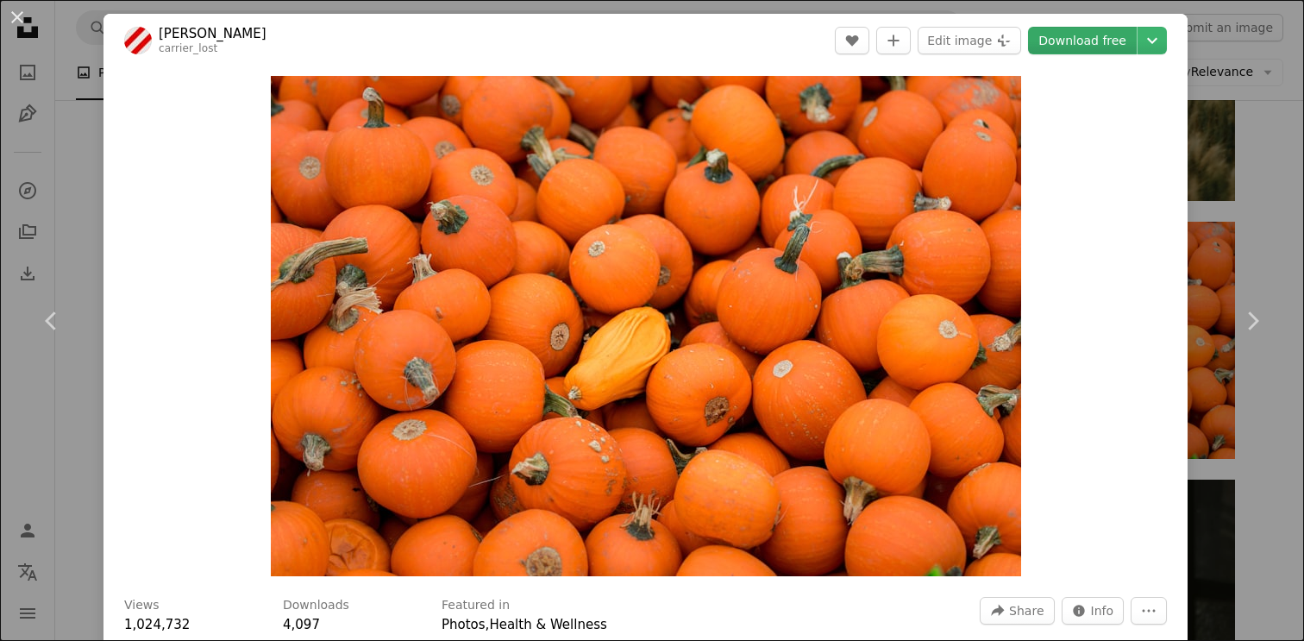
click at [1114, 29] on link "Download free" at bounding box center [1082, 41] width 109 height 28
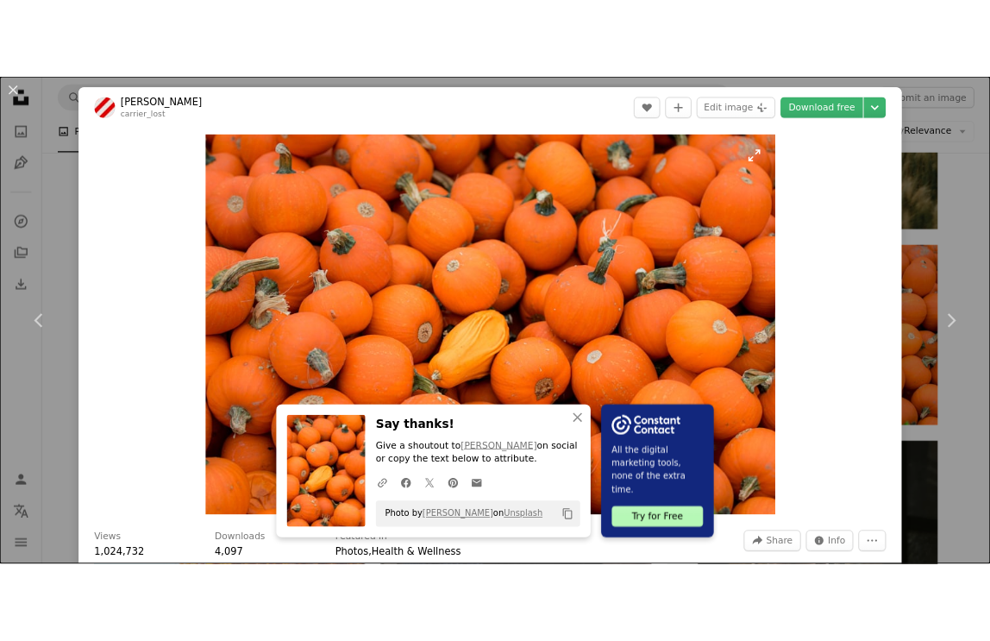
scroll to position [1319, 0]
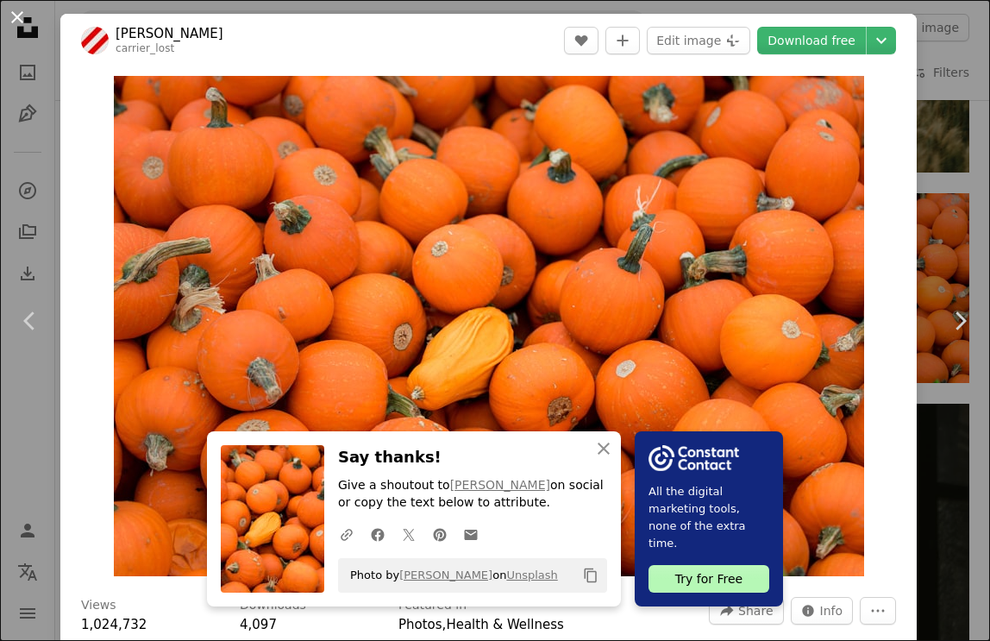
click at [22, 16] on button "An X shape" at bounding box center [17, 17] width 21 height 21
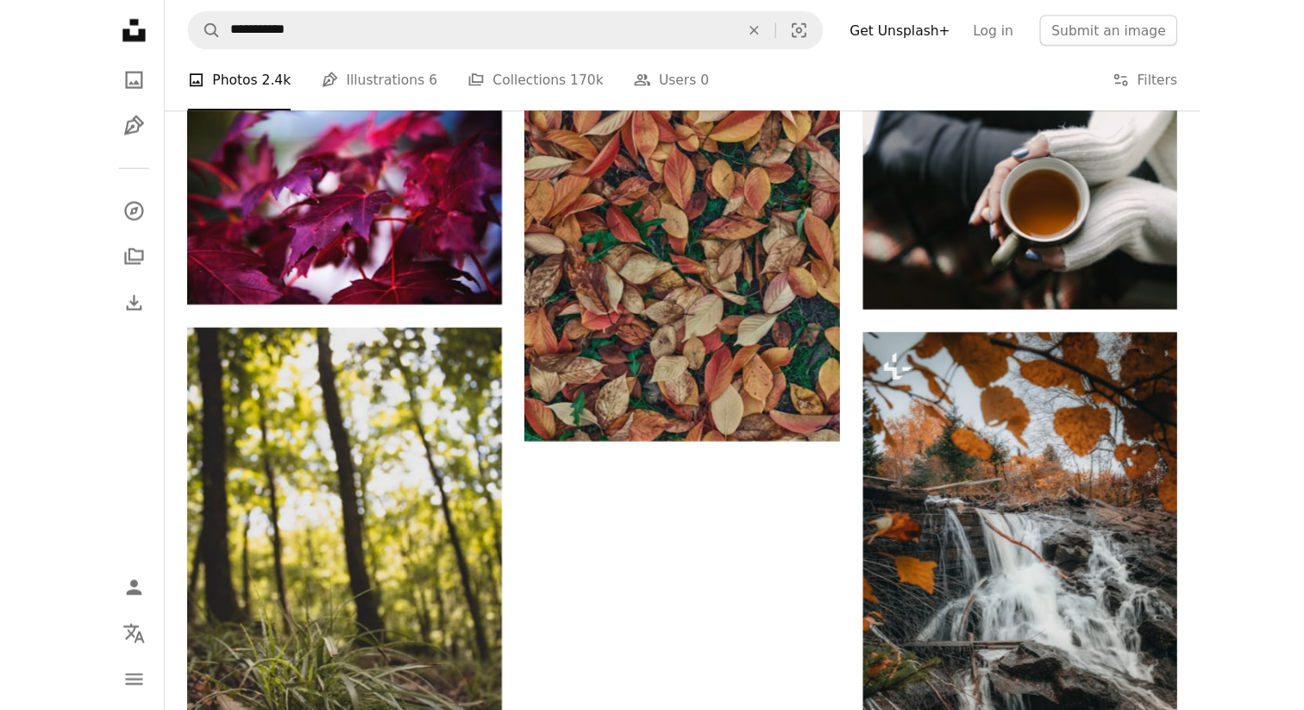
scroll to position [2352, 0]
